Goal: Task Accomplishment & Management: Use online tool/utility

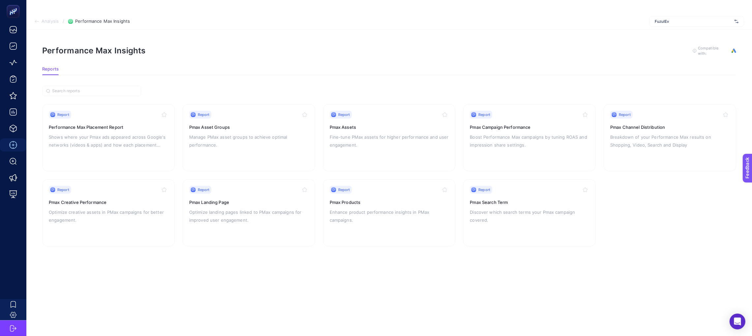
click at [48, 21] on span "Analysis" at bounding box center [50, 21] width 17 height 5
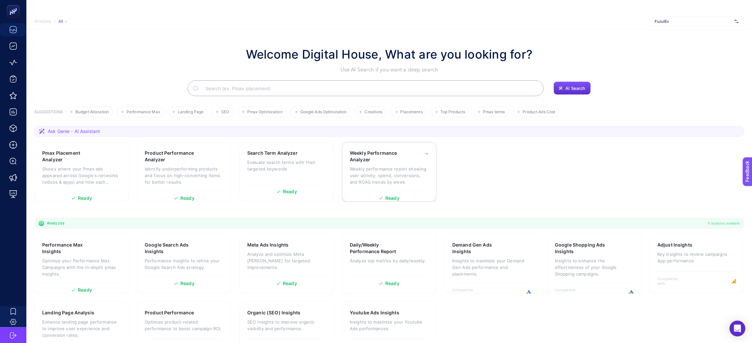
click at [365, 165] on div "Weekly Performance Analyzer Weekly performance report showing user activity, sp…" at bounding box center [389, 170] width 79 height 41
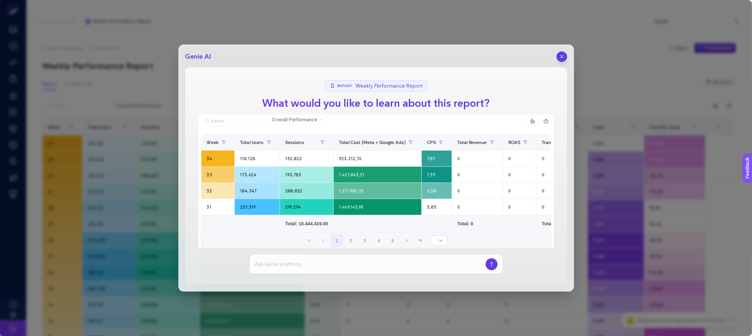
click at [364, 270] on div at bounding box center [375, 264] width 253 height 20
click at [366, 266] on input at bounding box center [369, 264] width 228 height 8
type input "h"
type input "son [DEMOGRAPHIC_DATA] haftada performansı [PERSON_NAME] kampanyalar hangisi"
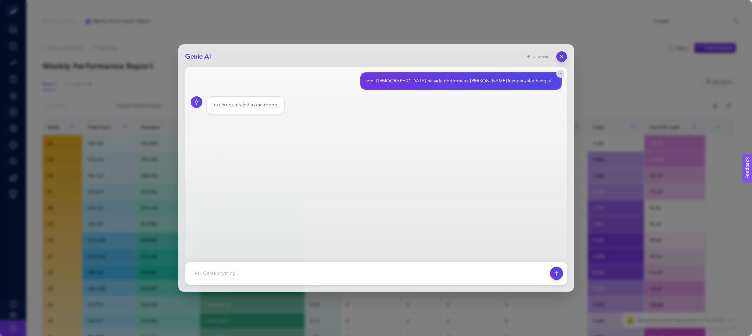
click at [242, 108] on div "Text is not related to the report." at bounding box center [245, 105] width 67 height 7
click at [378, 161] on main "son [DEMOGRAPHIC_DATA] haftada performansı [PERSON_NAME] kampanyalar hangisi Te…" at bounding box center [376, 162] width 382 height 191
click at [563, 58] on button "button" at bounding box center [561, 56] width 11 height 11
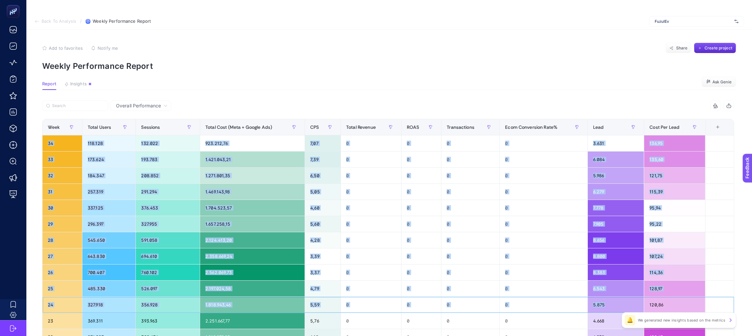
drag, startPoint x: 611, startPoint y: 306, endPoint x: 702, endPoint y: -11, distance: 329.4
click at [702, 0] on html "Back To Analysis / Weekly Performance Report FuzulEv Add to favorites false Not…" at bounding box center [376, 168] width 752 height 336
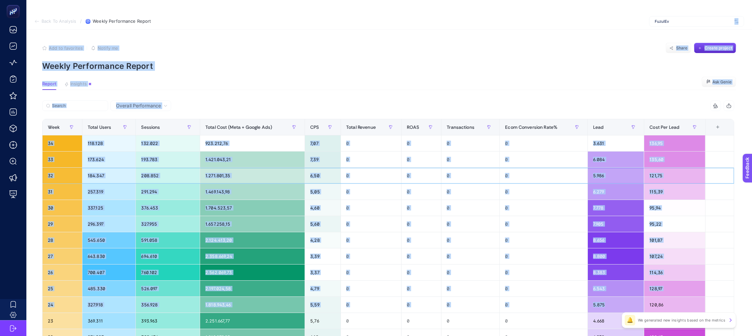
click at [641, 179] on div "5.986" at bounding box center [616, 176] width 56 height 16
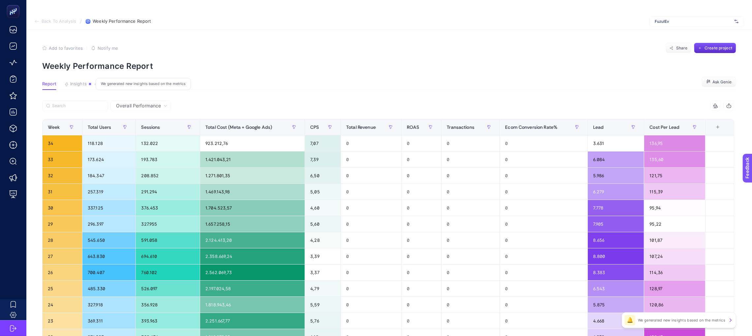
click at [83, 88] on button "Insights We generated new insights based on the metrics" at bounding box center [78, 85] width 28 height 9
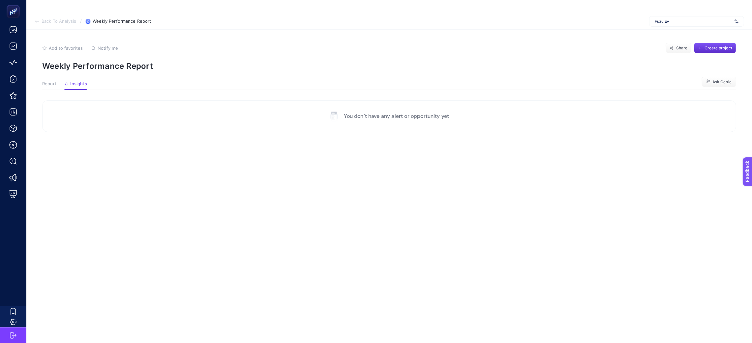
click at [50, 83] on span "Report" at bounding box center [49, 83] width 14 height 5
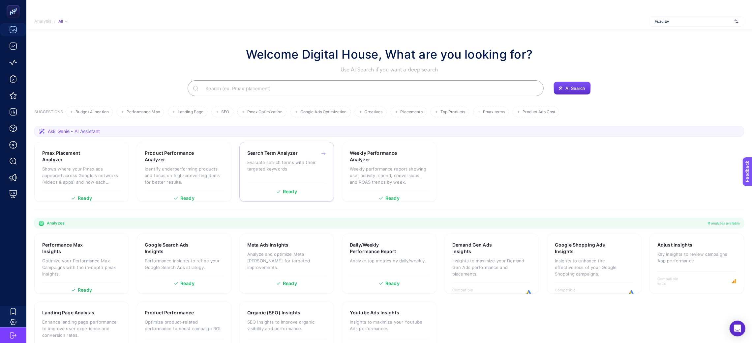
click at [322, 180] on div "Search Term Analyzer Evaluate search terms with their targeted keywords" at bounding box center [286, 165] width 79 height 31
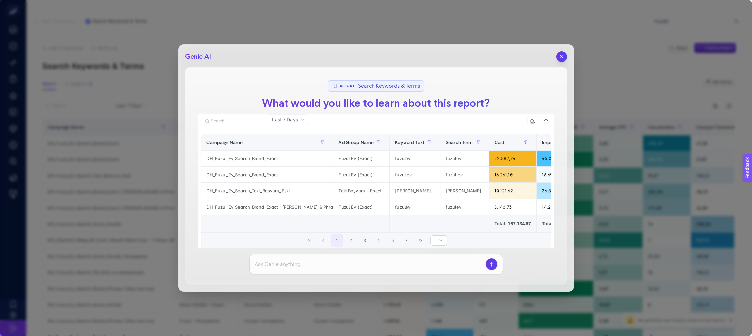
click at [363, 260] on input at bounding box center [369, 264] width 228 height 8
type input "cpc maliyeti en yüksek kelimeleri sıralar mısın"
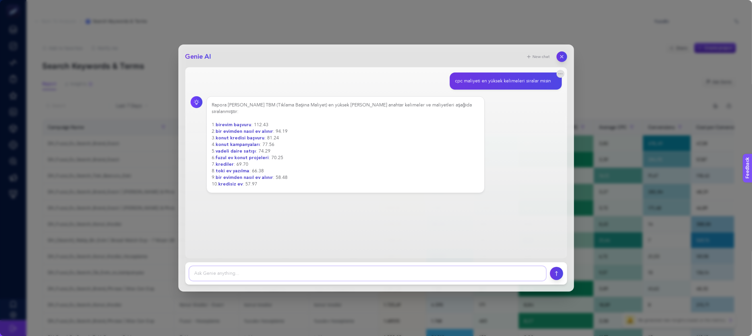
click at [311, 280] on textarea at bounding box center [367, 273] width 357 height 15
click at [566, 50] on div "Genie AI New chat cpc maliyeti en yüksek kelimeleri sıralar mısın Rapora [PERSO…" at bounding box center [375, 167] width 395 height 247
click at [565, 50] on div "Genie AI New chat cpc maliyeti en yüksek kelimeleri sıralar mısın Rapora [PERSO…" at bounding box center [375, 167] width 395 height 247
click at [563, 51] on button "button" at bounding box center [561, 56] width 11 height 11
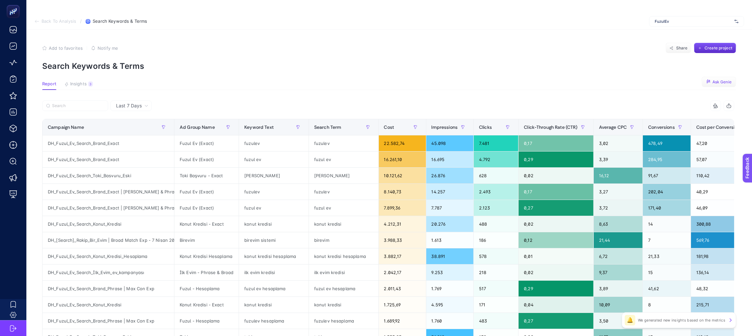
click at [707, 82] on button "Ask Genie" at bounding box center [718, 82] width 35 height 11
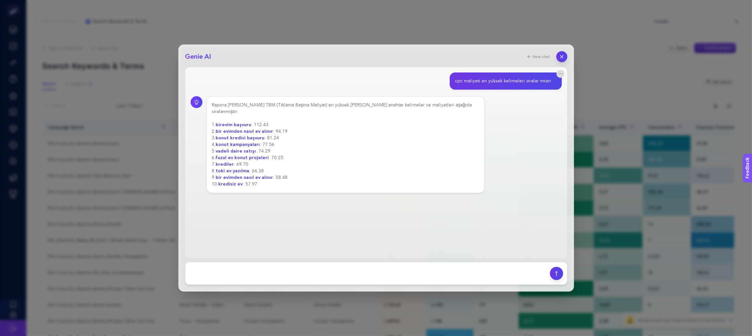
click at [561, 59] on icon "button" at bounding box center [562, 57] width 6 height 6
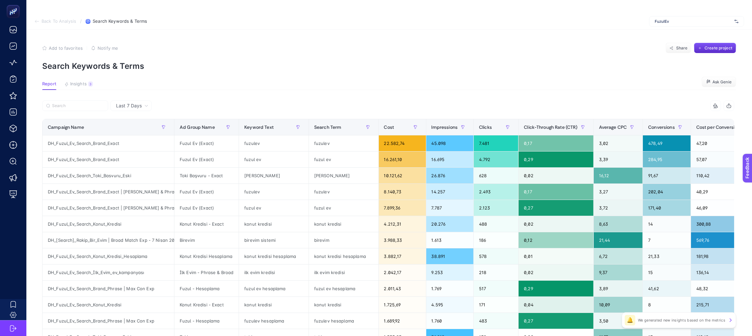
click at [38, 23] on icon at bounding box center [36, 21] width 5 height 5
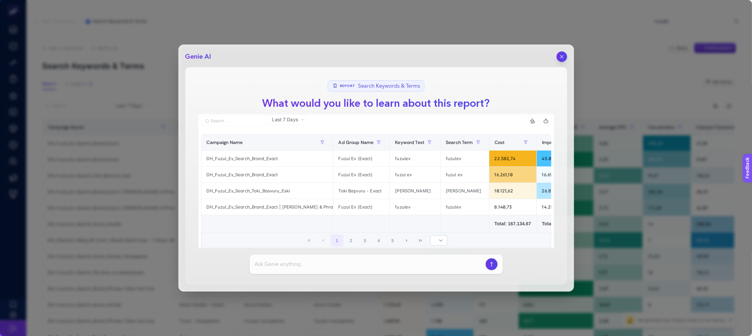
click at [560, 54] on button "button" at bounding box center [561, 56] width 11 height 11
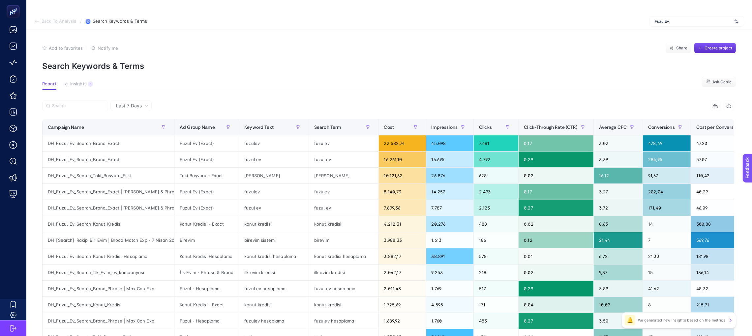
click at [50, 21] on span "Back To Analysis" at bounding box center [59, 21] width 35 height 5
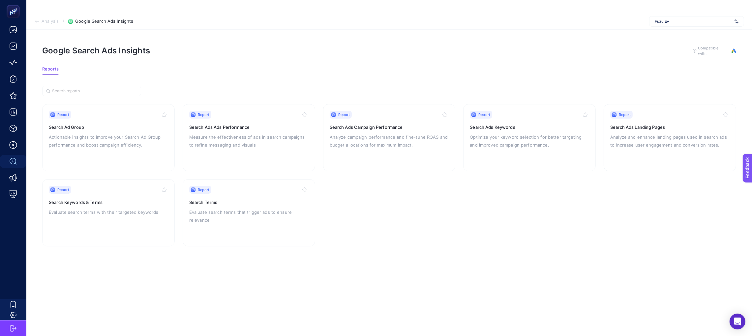
click at [50, 22] on span "Analysis" at bounding box center [50, 21] width 17 height 5
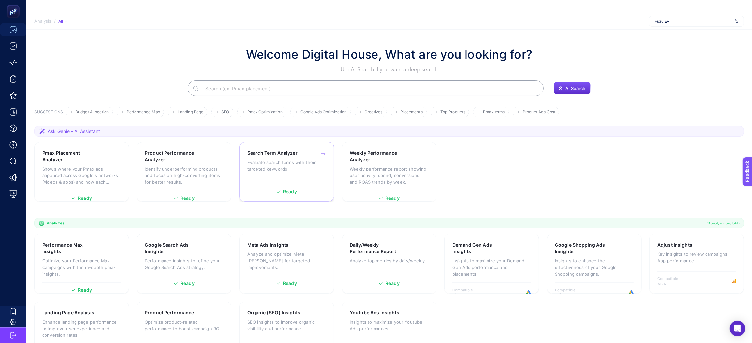
click at [282, 167] on p "Evaluate search terms with their targeted keywords" at bounding box center [286, 165] width 79 height 13
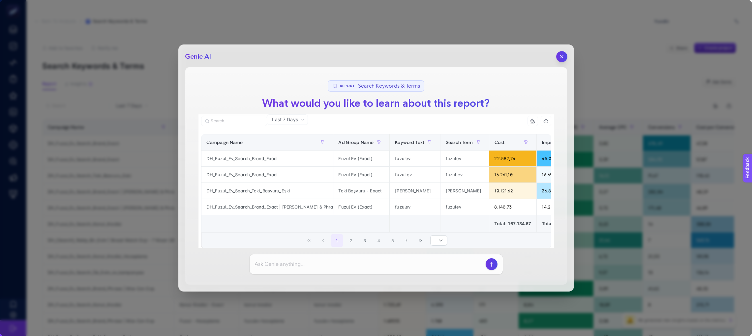
click at [559, 57] on icon "button" at bounding box center [562, 57] width 6 height 6
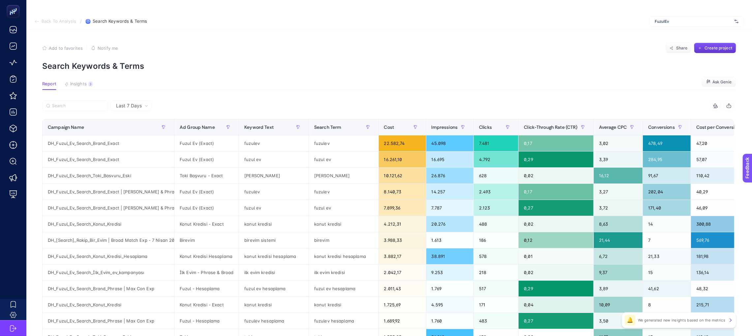
click at [724, 46] on span "Create project" at bounding box center [718, 47] width 28 height 5
